Goal: Task Accomplishment & Management: Use online tool/utility

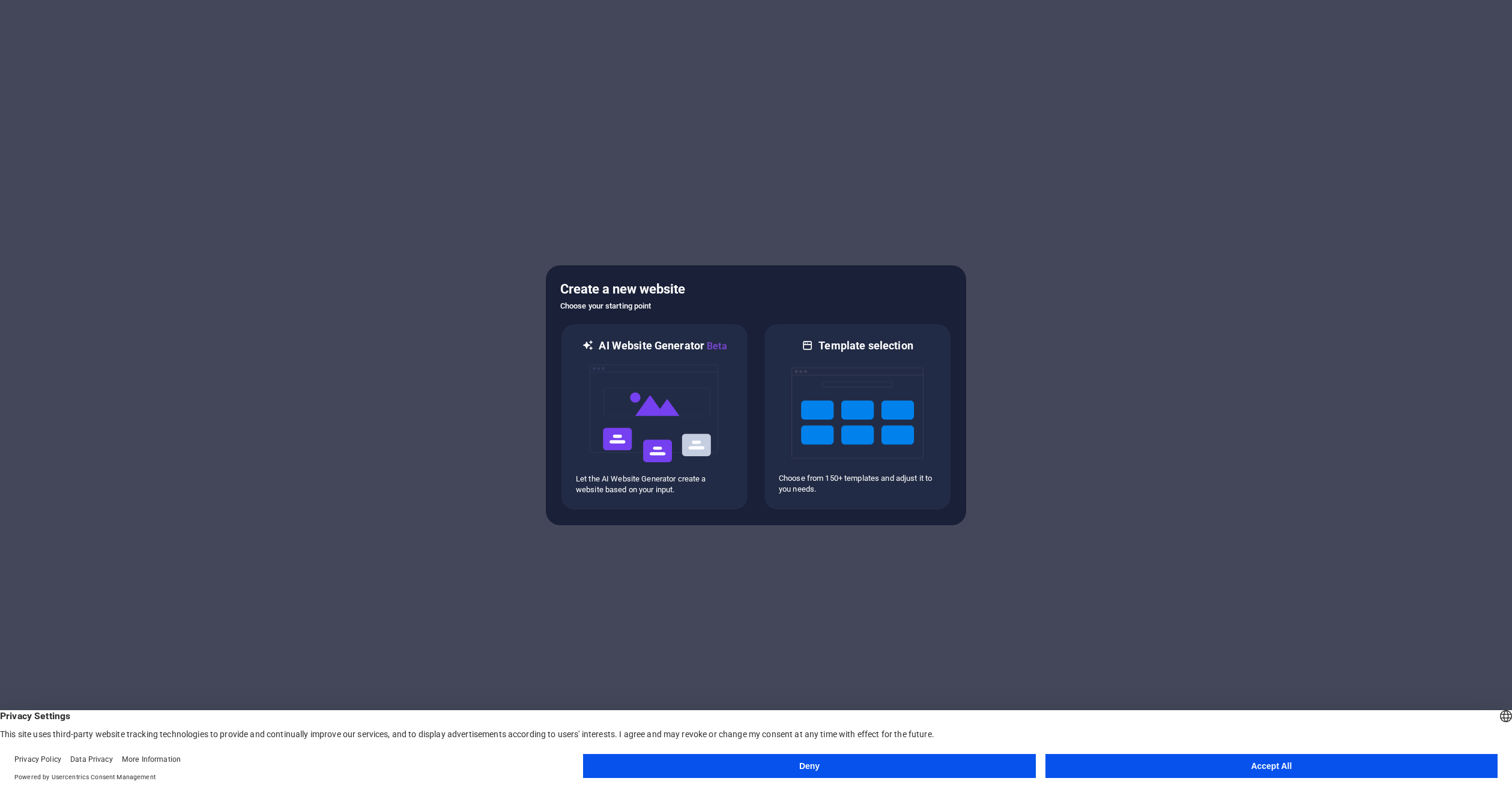
click at [1234, 768] on button "Accept All" at bounding box center [1271, 766] width 452 height 24
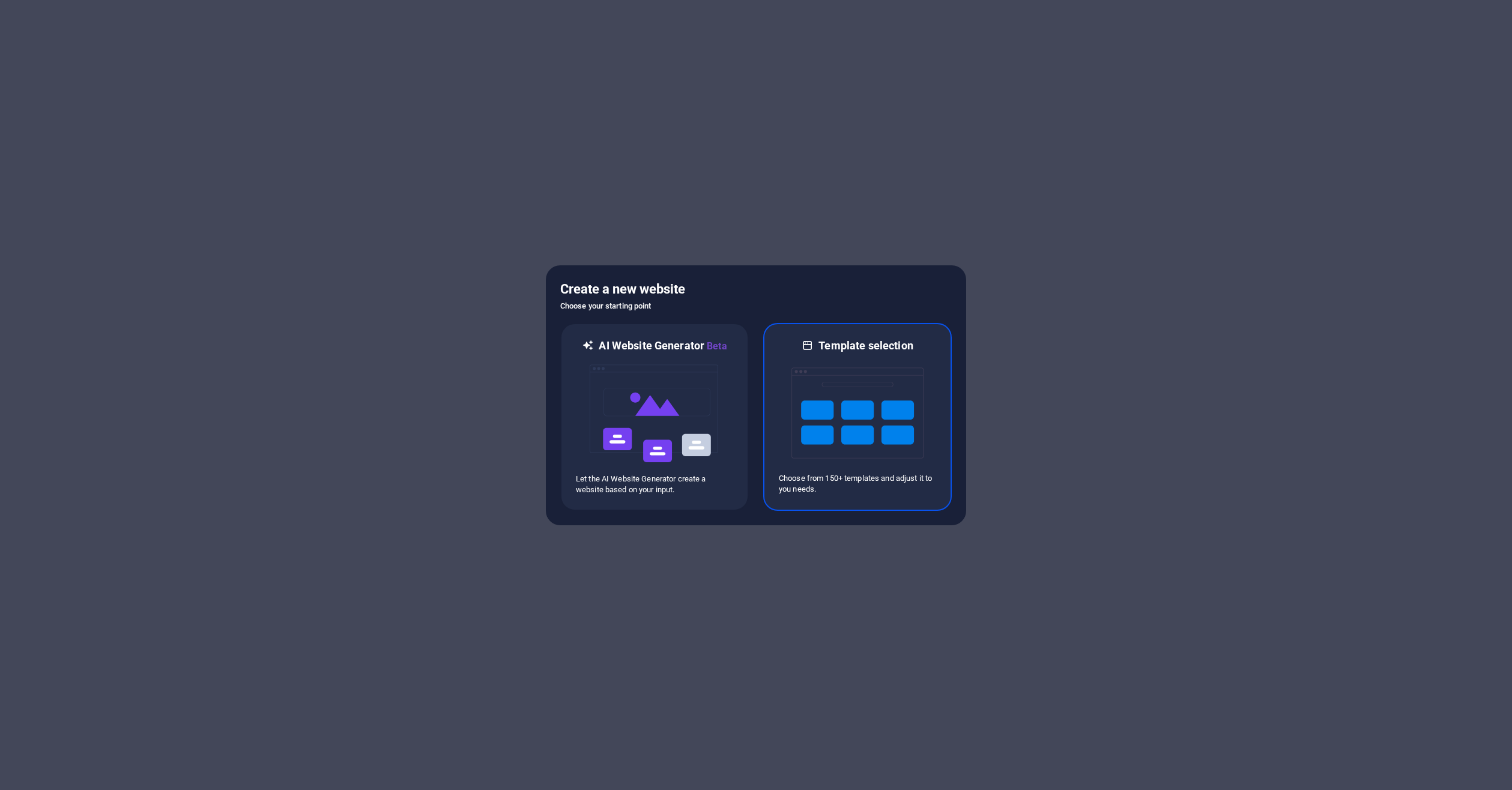
click at [841, 410] on img at bounding box center [858, 413] width 132 height 120
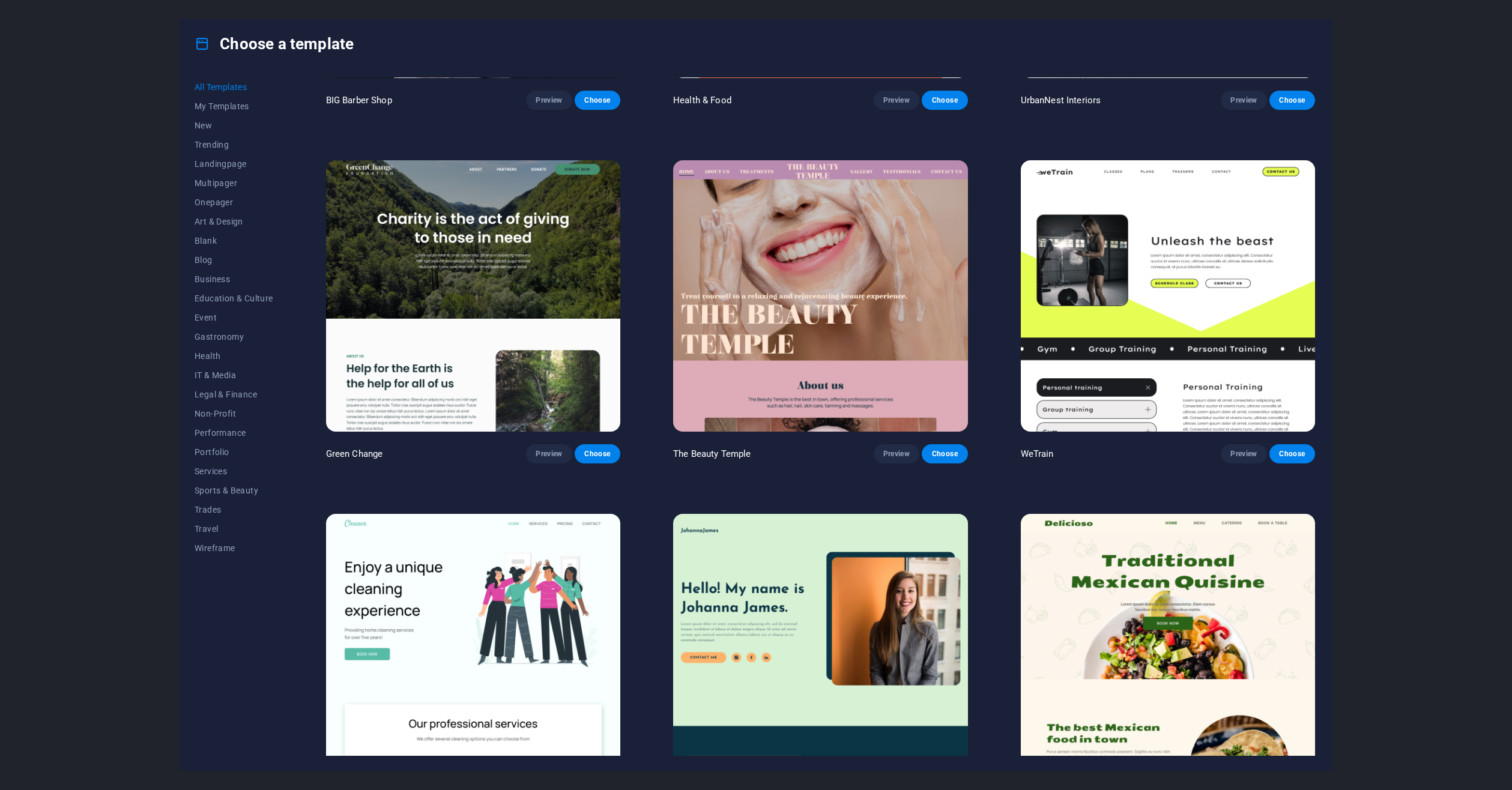
scroll to position [840, 0]
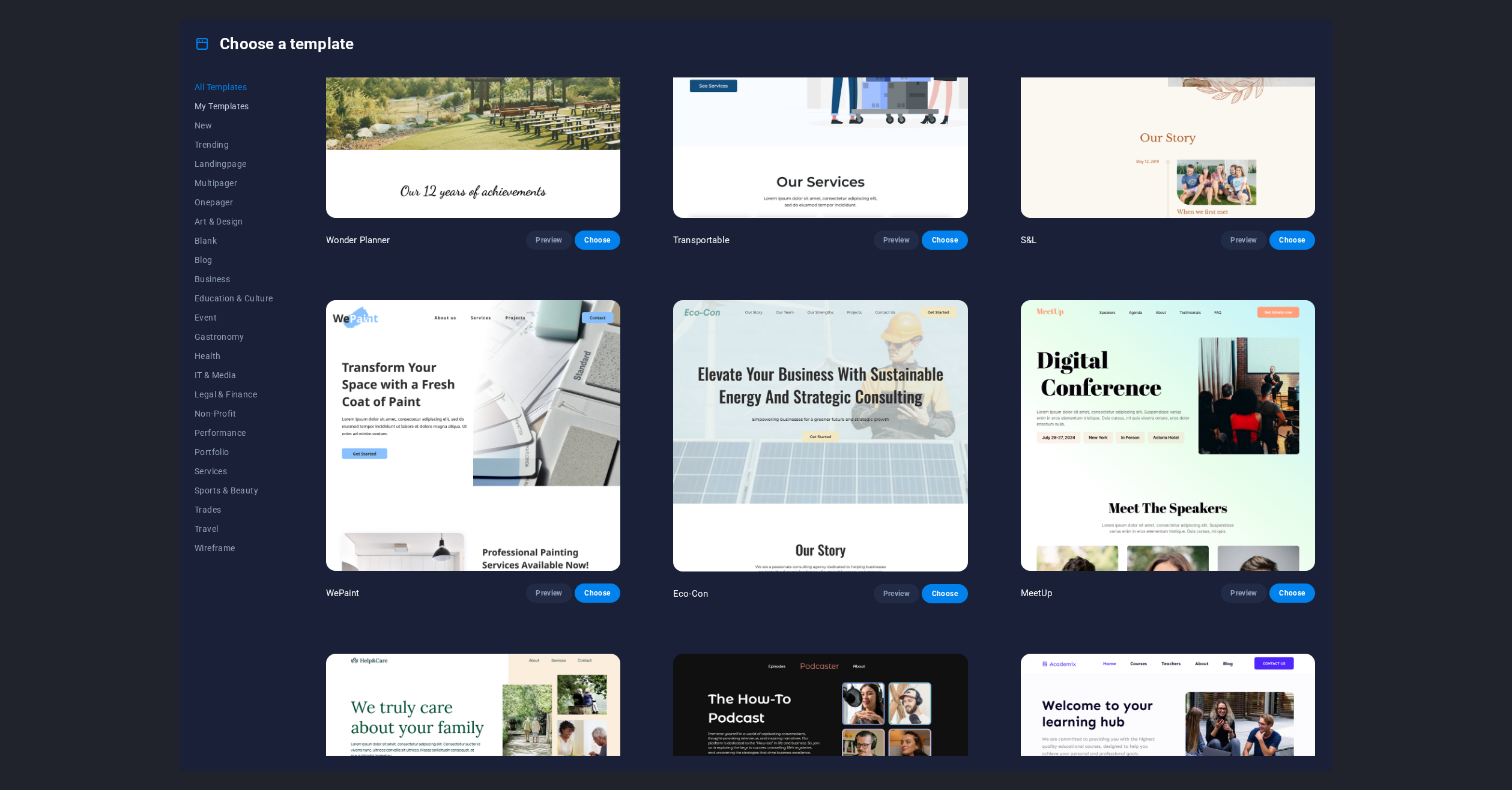
click at [212, 105] on span "My Templates" at bounding box center [233, 106] width 79 height 10
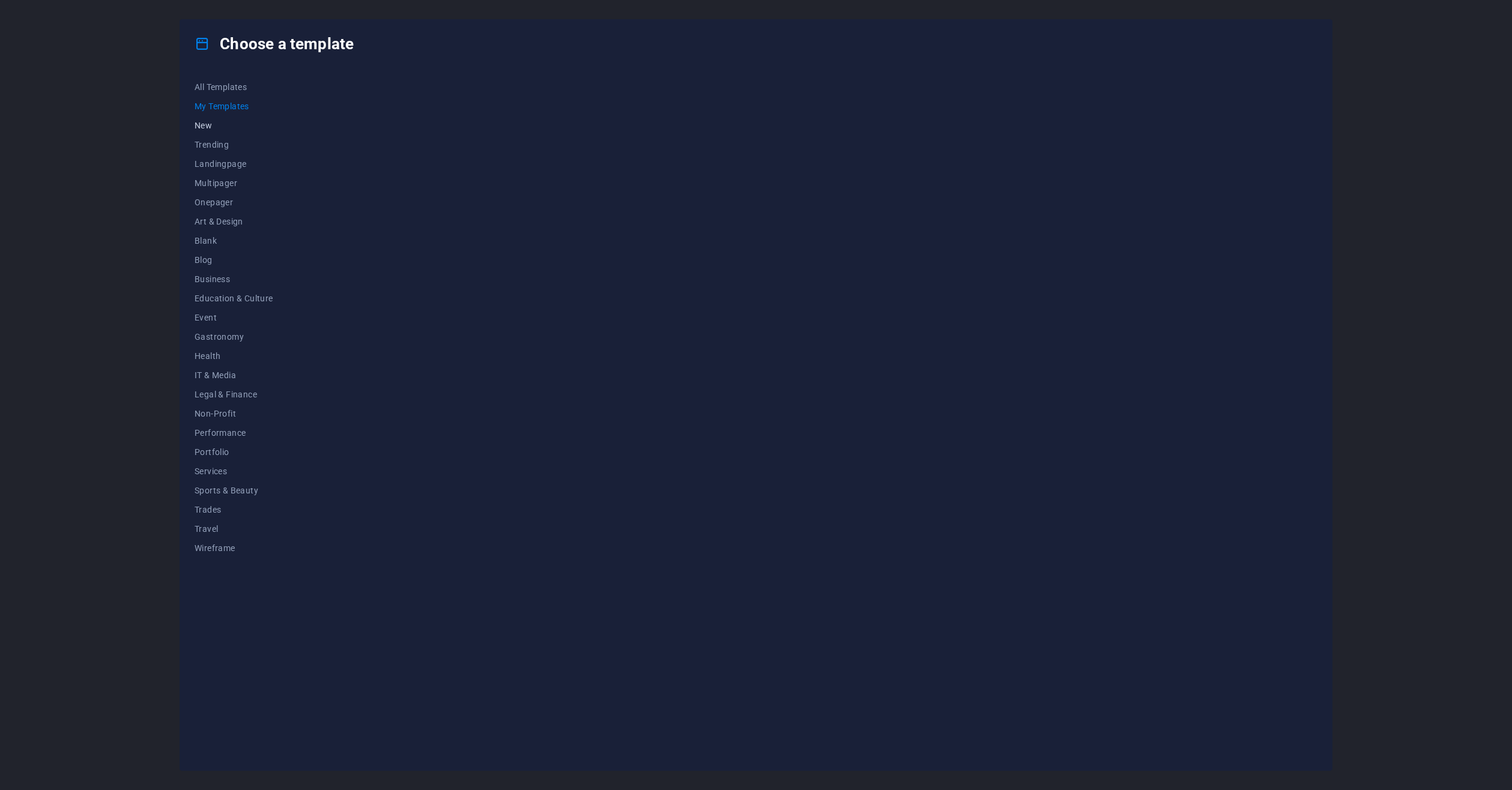
click at [204, 121] on span "New" at bounding box center [233, 126] width 79 height 10
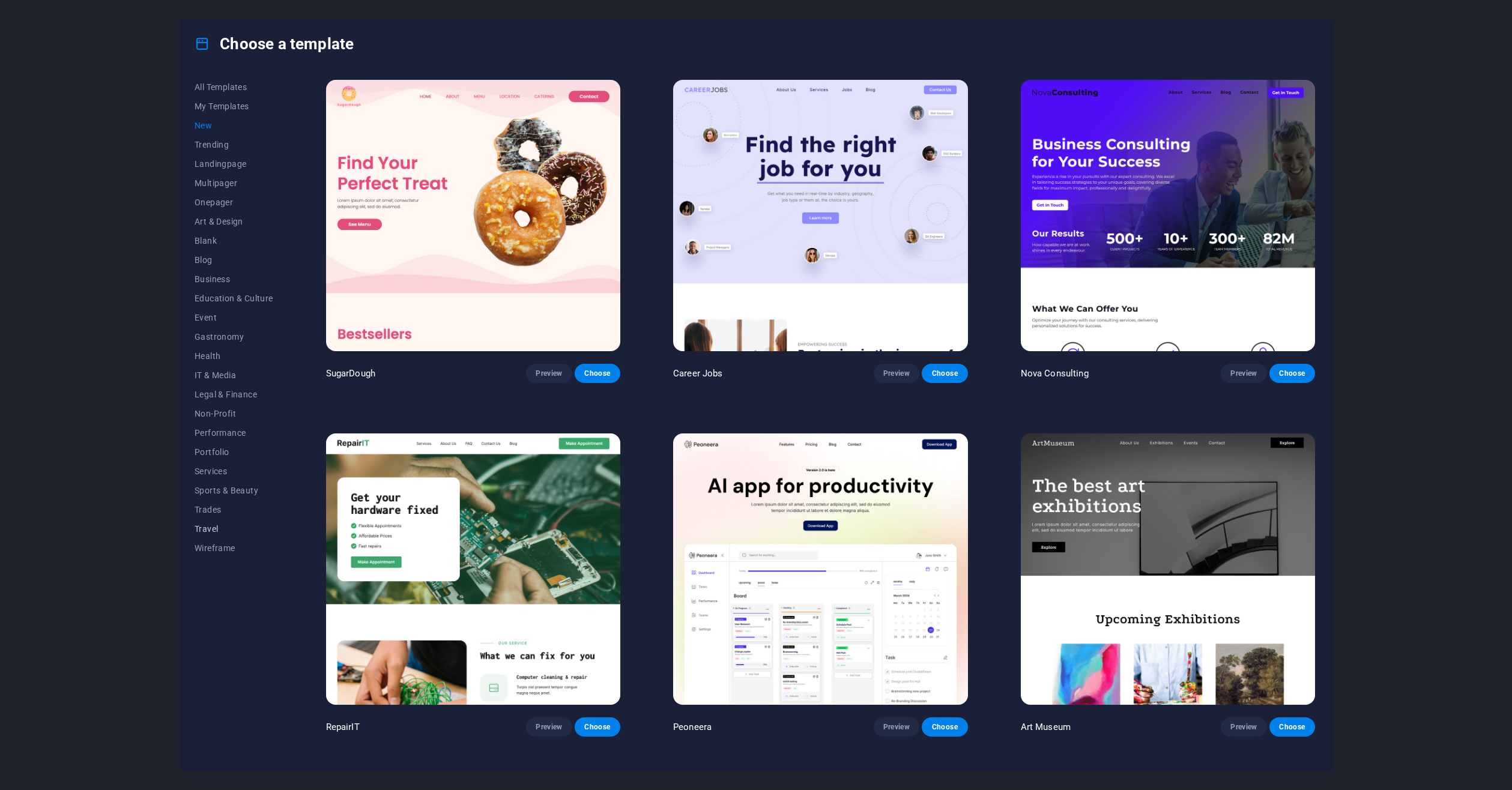
click at [212, 527] on span "Travel" at bounding box center [233, 529] width 79 height 10
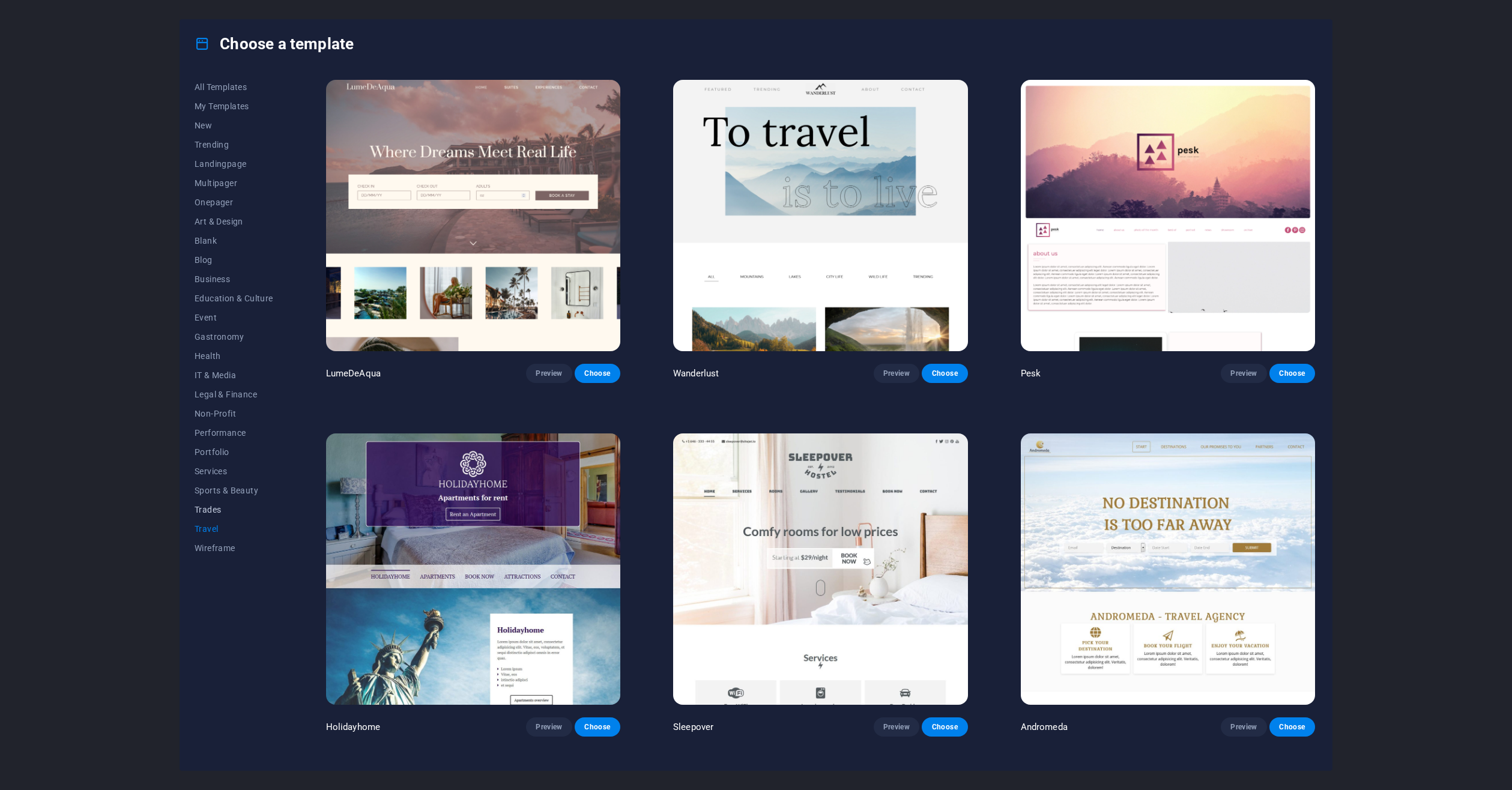
click at [212, 509] on span "Trades" at bounding box center [233, 510] width 79 height 10
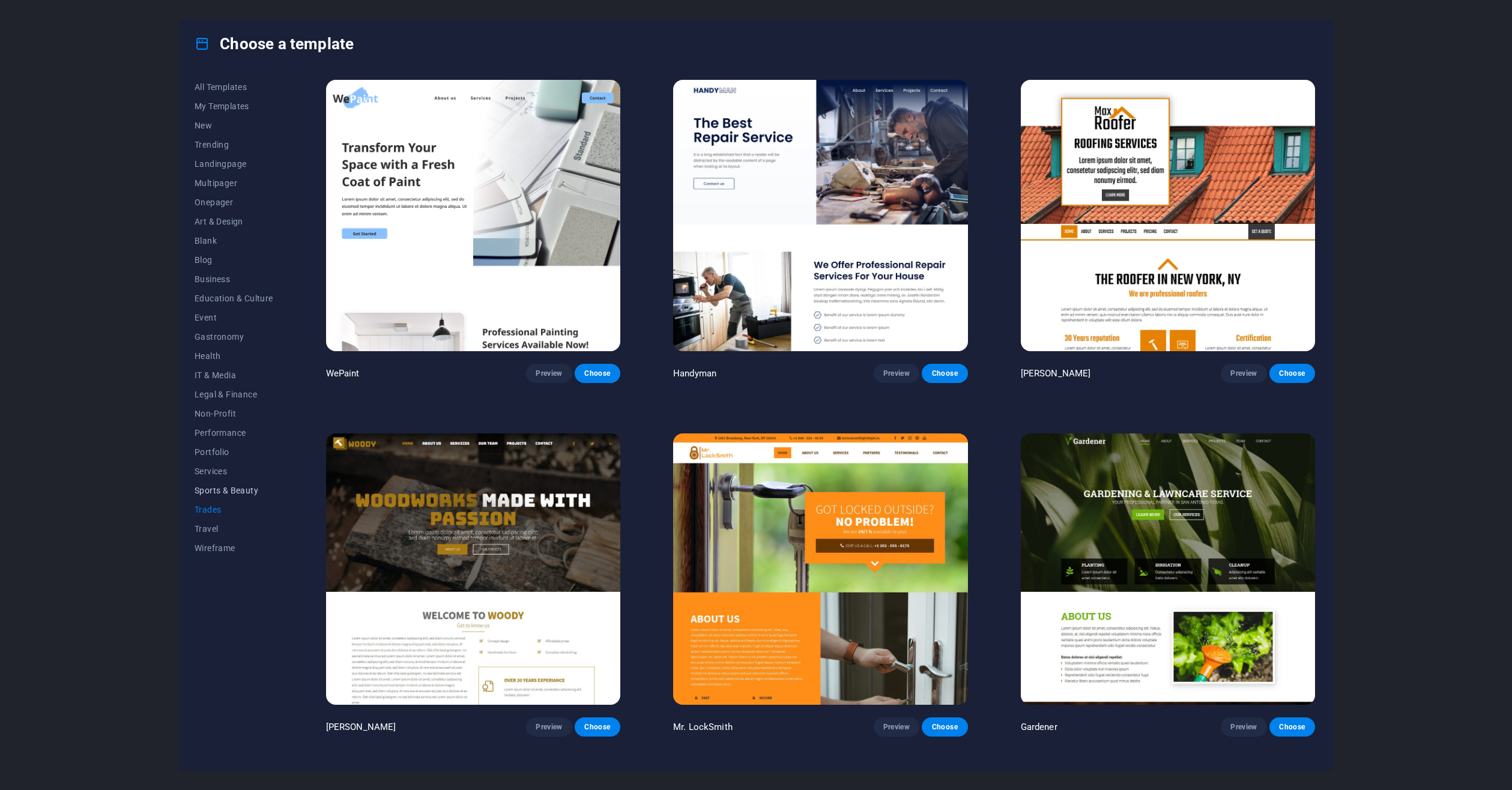
click at [214, 494] on span "Sports & Beauty" at bounding box center [233, 491] width 79 height 10
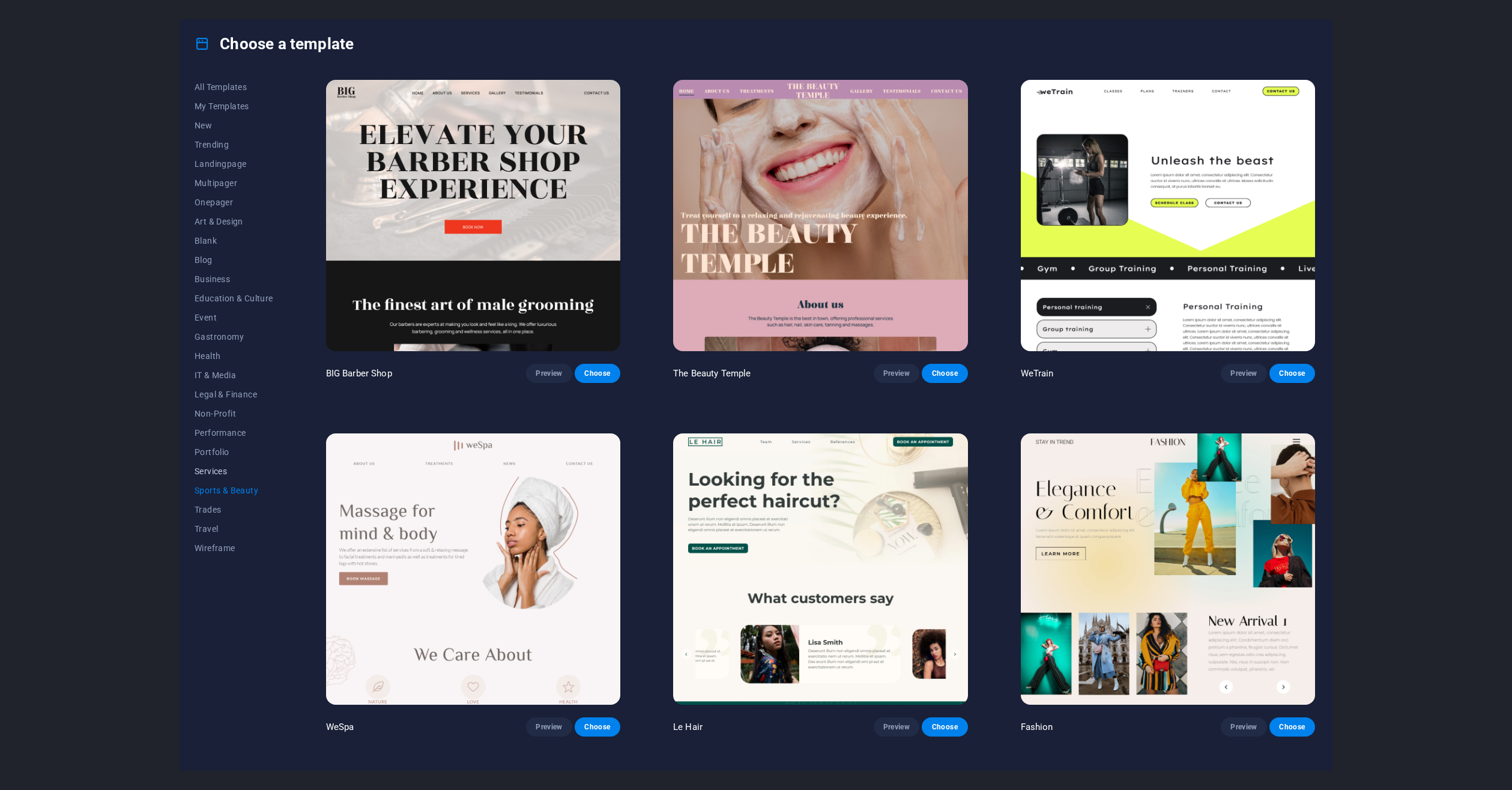
click at [214, 474] on span "Services" at bounding box center [233, 471] width 79 height 10
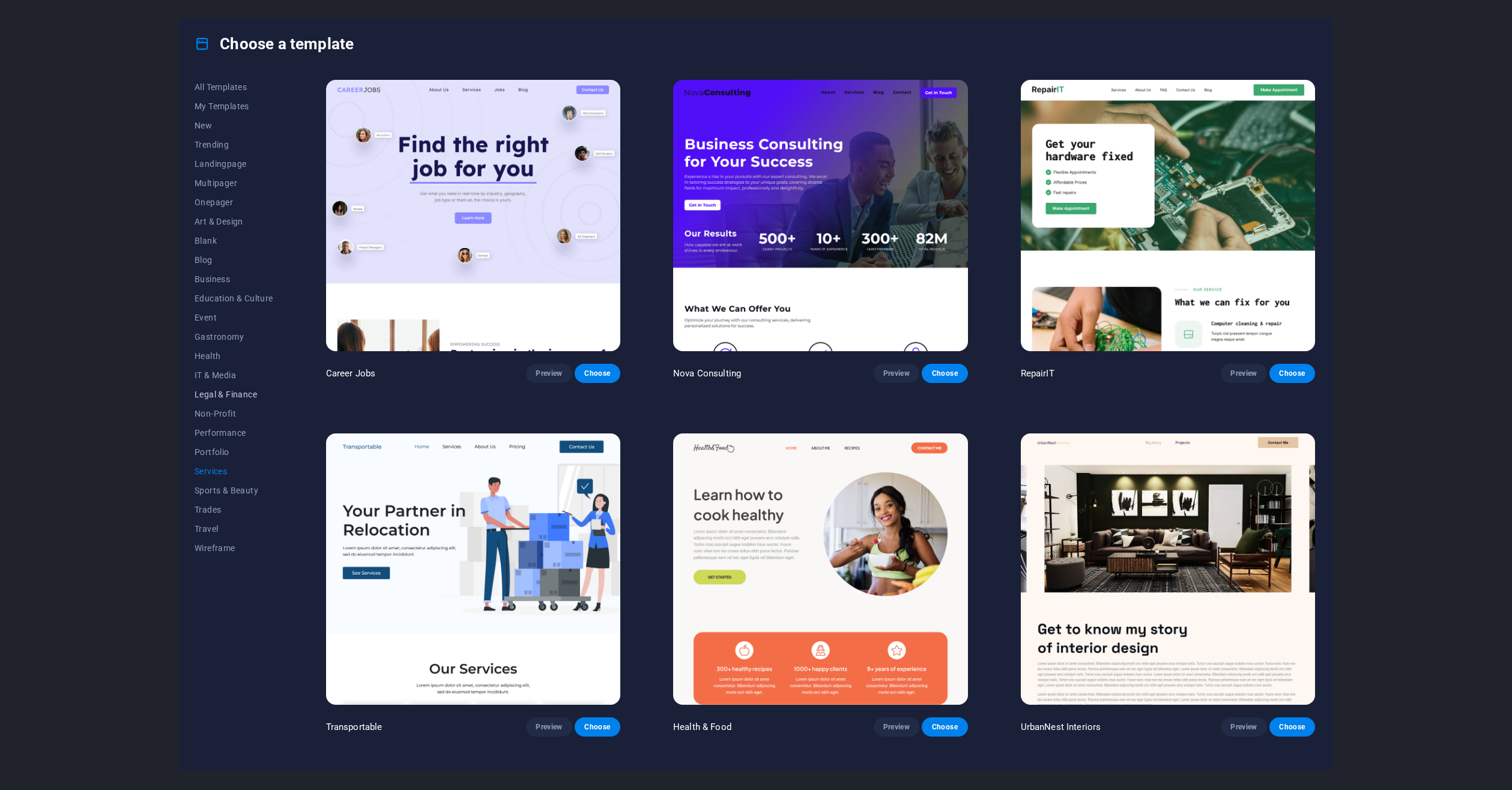
click at [220, 390] on span "Legal & Finance" at bounding box center [233, 395] width 79 height 10
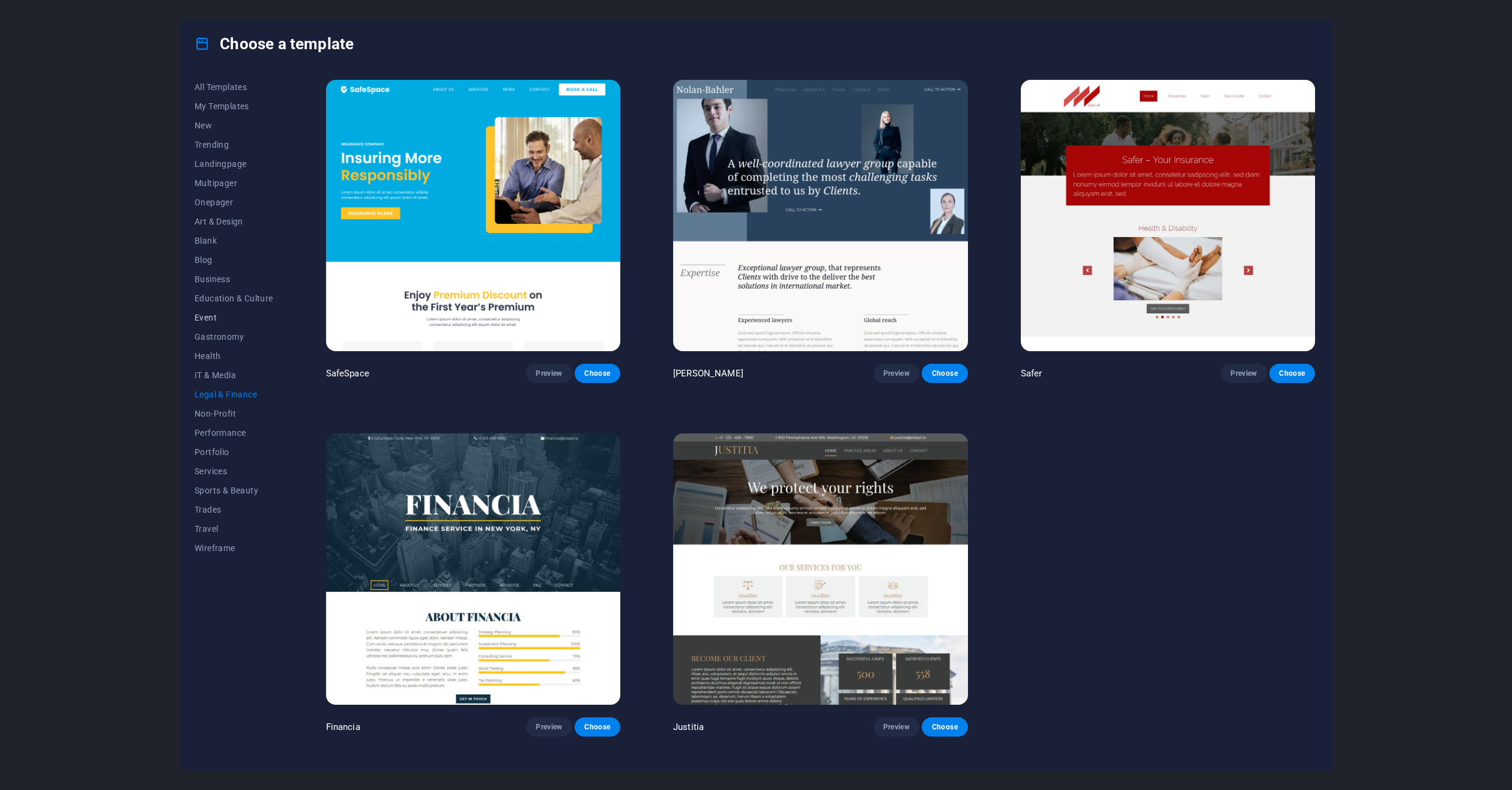
click at [214, 320] on span "Event" at bounding box center [233, 318] width 79 height 10
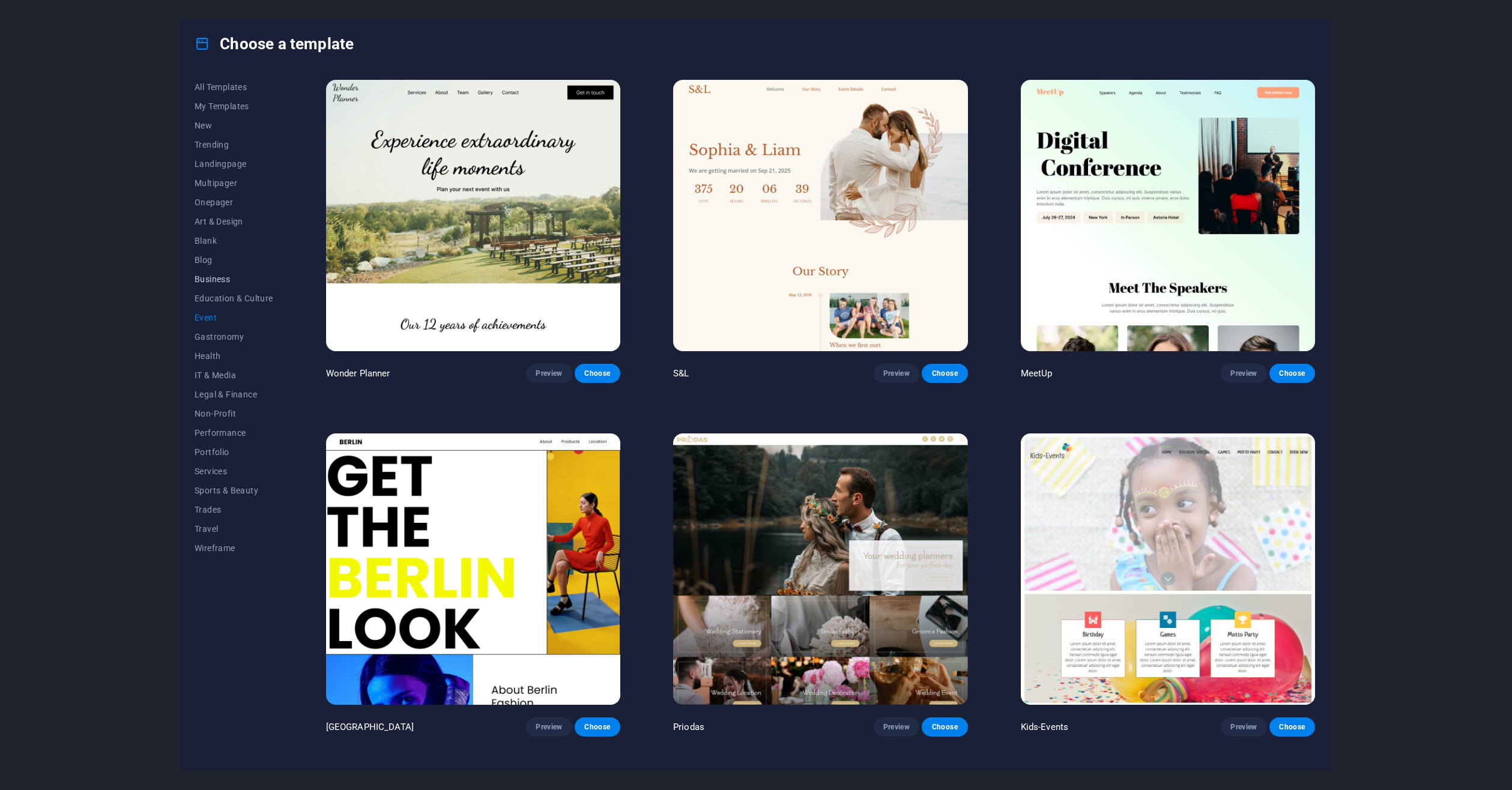
click at [212, 278] on span "Business" at bounding box center [233, 279] width 79 height 10
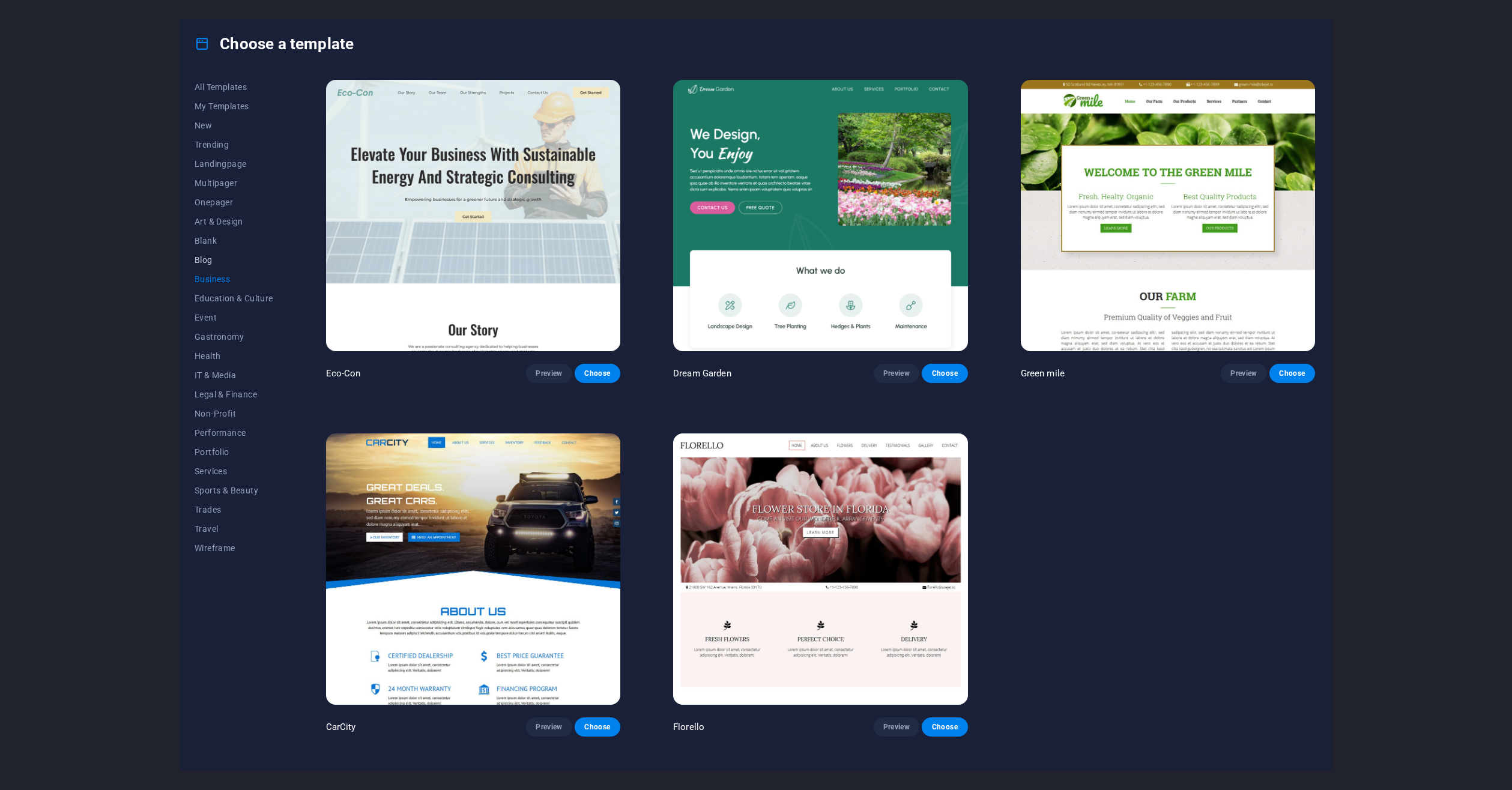
click at [199, 262] on span "Blog" at bounding box center [233, 260] width 79 height 10
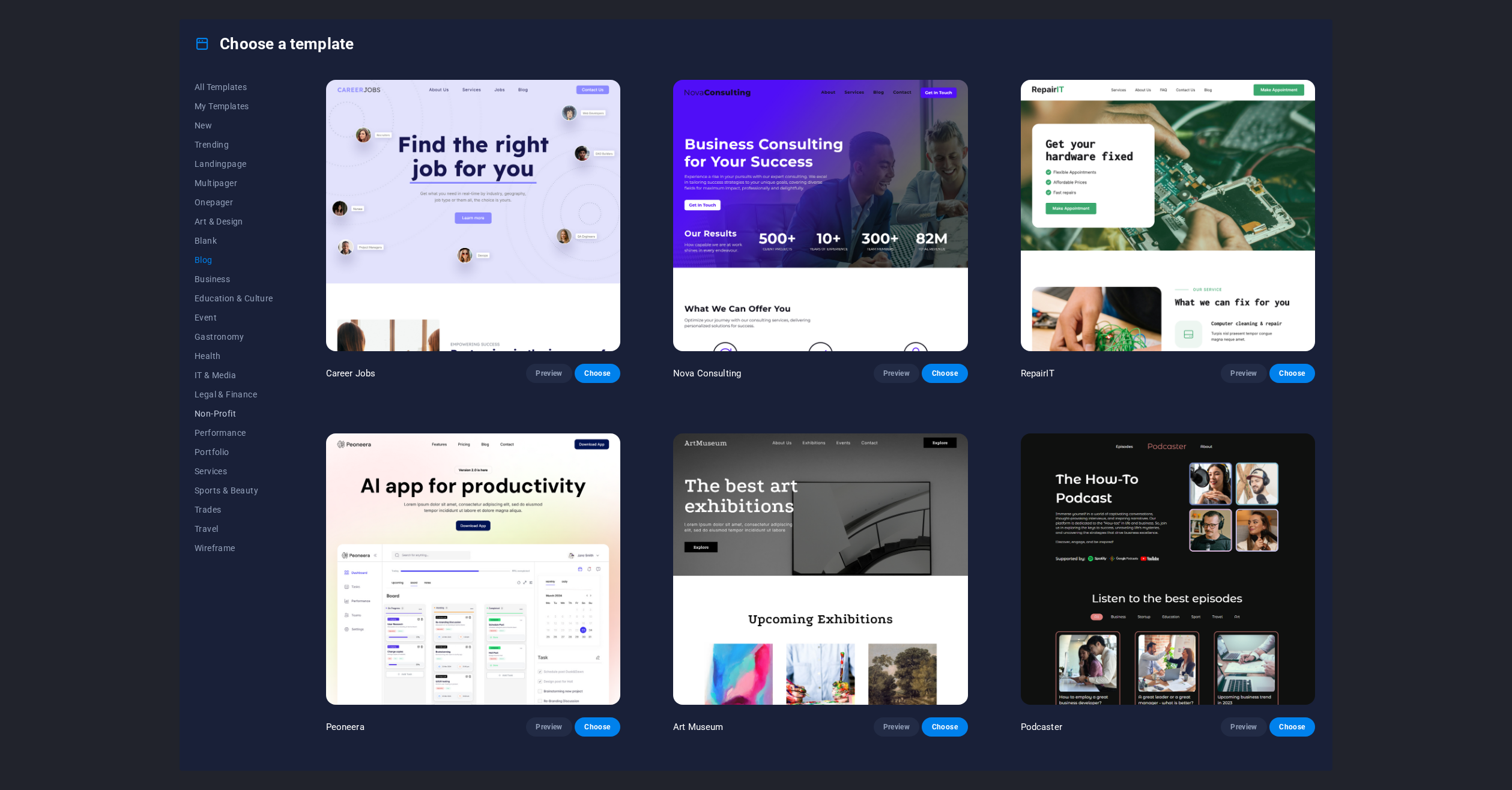
click at [226, 412] on span "Non-Profit" at bounding box center [233, 414] width 79 height 10
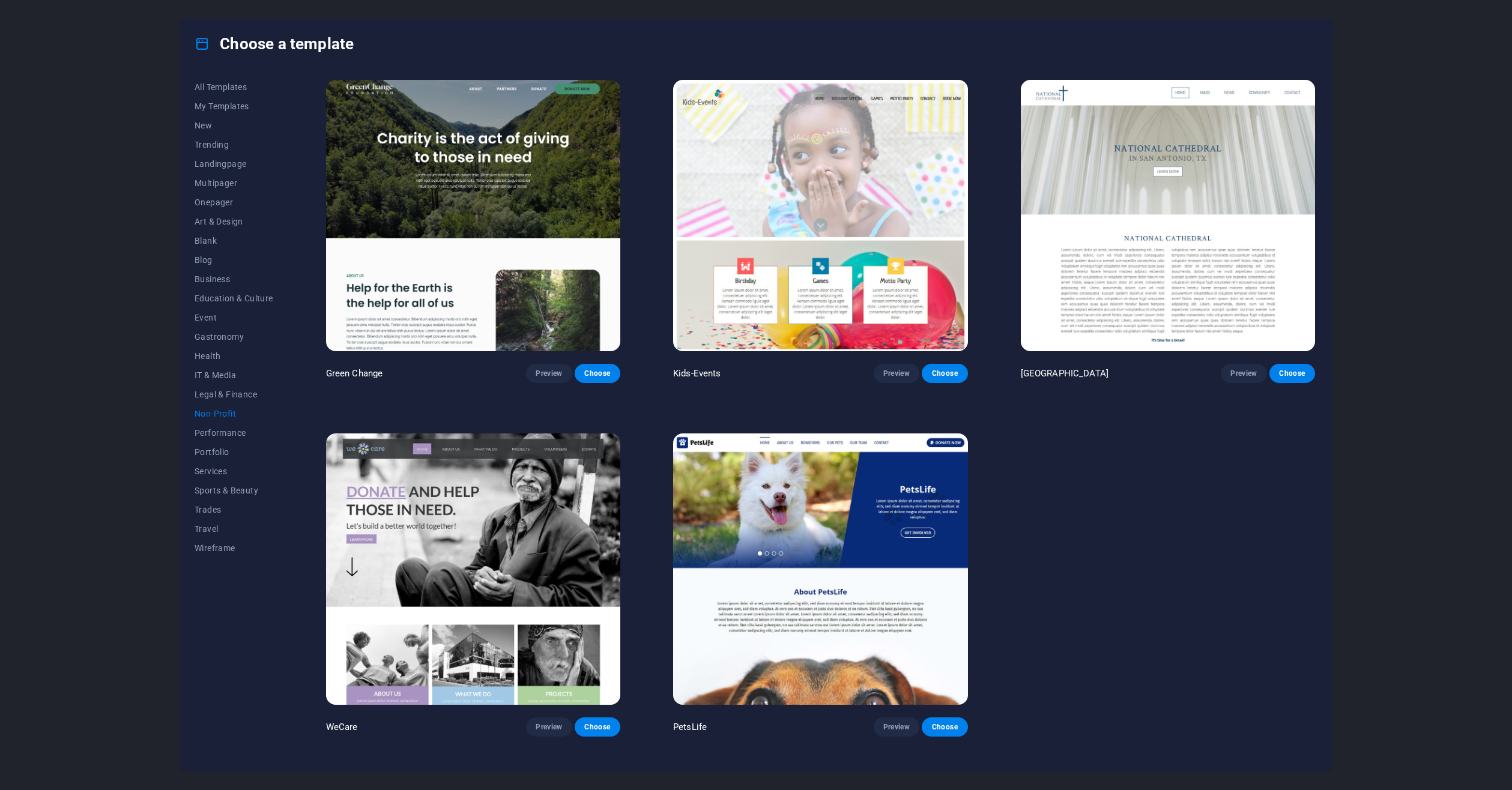
click at [434, 244] on img at bounding box center [473, 216] width 294 height 272
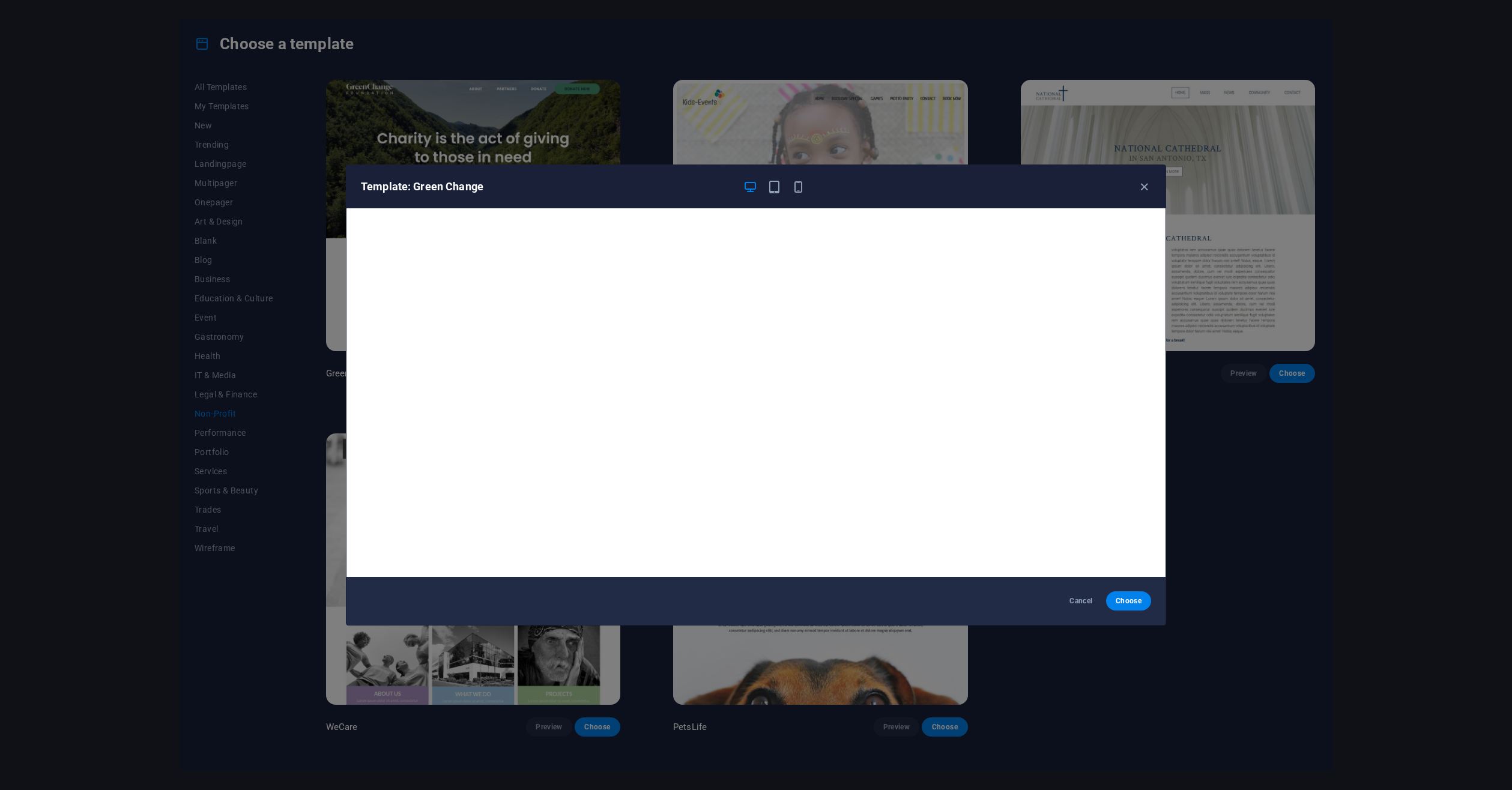
scroll to position [3, 0]
click at [1144, 185] on icon "button" at bounding box center [1144, 187] width 14 height 14
